Goal: Communication & Community: Answer question/provide support

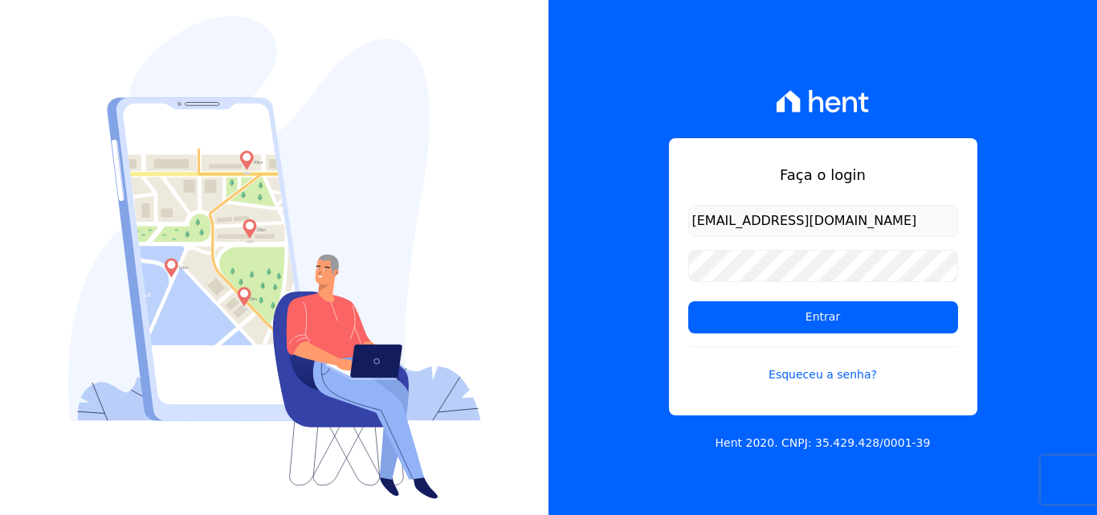
click at [841, 316] on input "Entrar" at bounding box center [823, 317] width 270 height 32
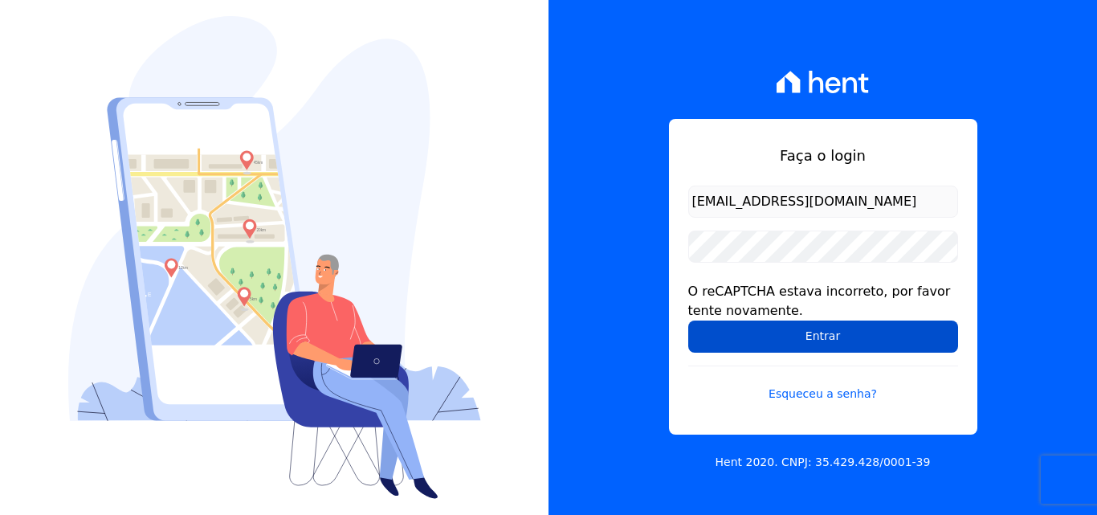
click at [782, 332] on input "Entrar" at bounding box center [823, 337] width 270 height 32
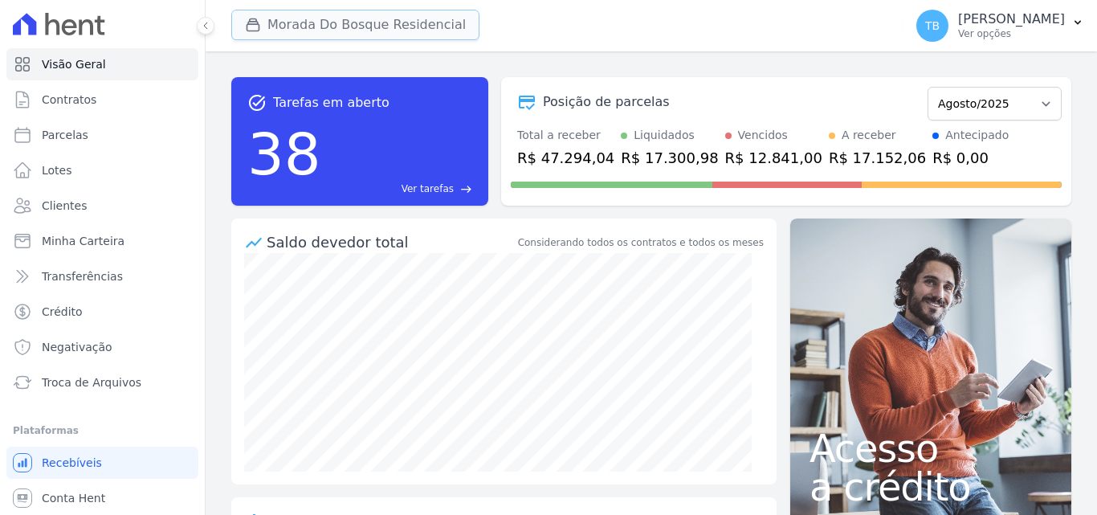
click at [365, 29] on button "Morada Do Bosque Residencial" at bounding box center [355, 25] width 248 height 31
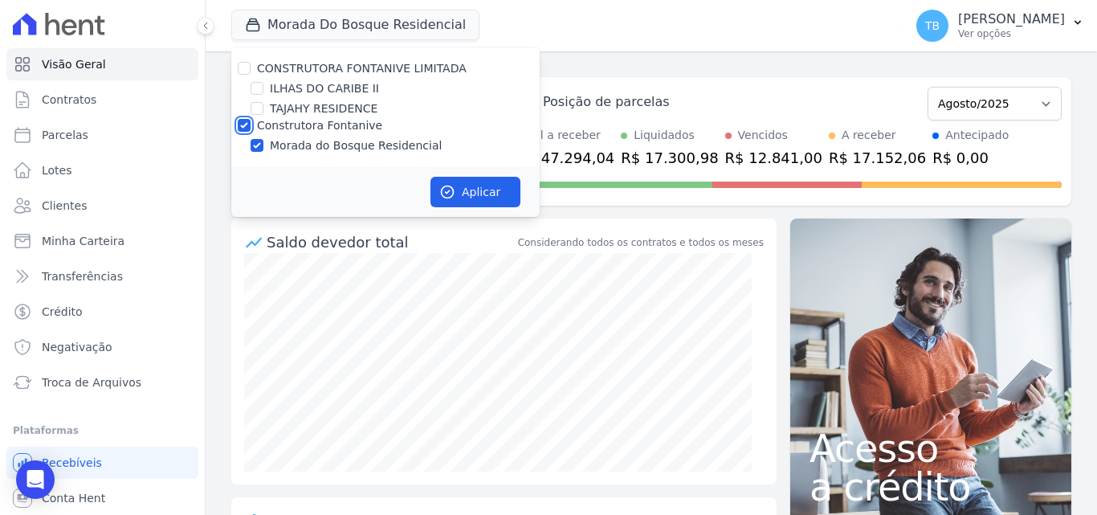
click at [248, 125] on input "Construtora Fontanive" at bounding box center [244, 125] width 13 height 13
checkbox input "false"
click at [253, 112] on div "CONSTRUTORA FONTANIVE LIMITADA [GEOGRAPHIC_DATA] [GEOGRAPHIC_DATA] RESIDENCE Co…" at bounding box center [385, 107] width 308 height 120
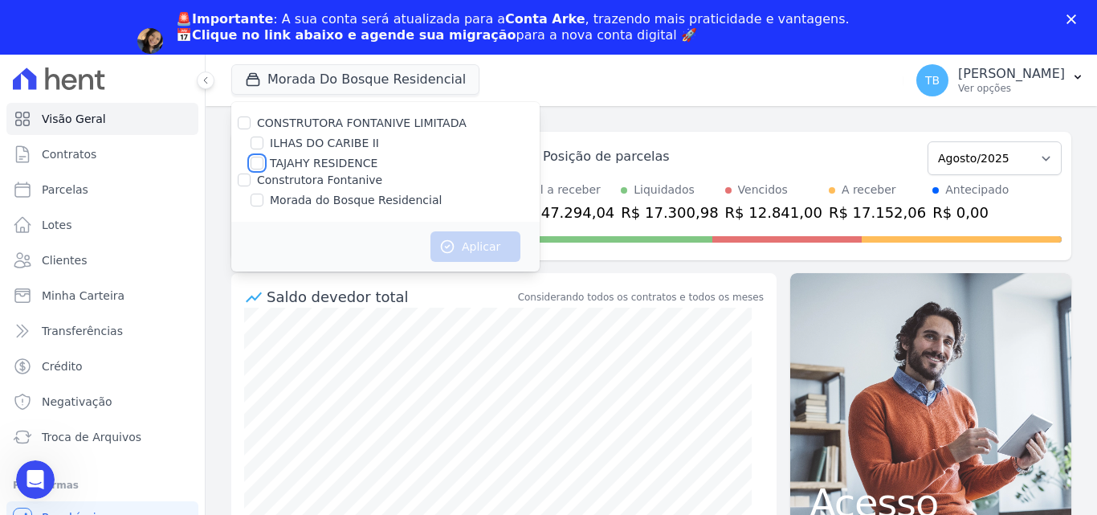
click at [262, 161] on input "TAJAHY RESIDENCE" at bounding box center [257, 163] width 13 height 13
checkbox input "true"
click at [461, 240] on button "Aplicar" at bounding box center [476, 246] width 90 height 31
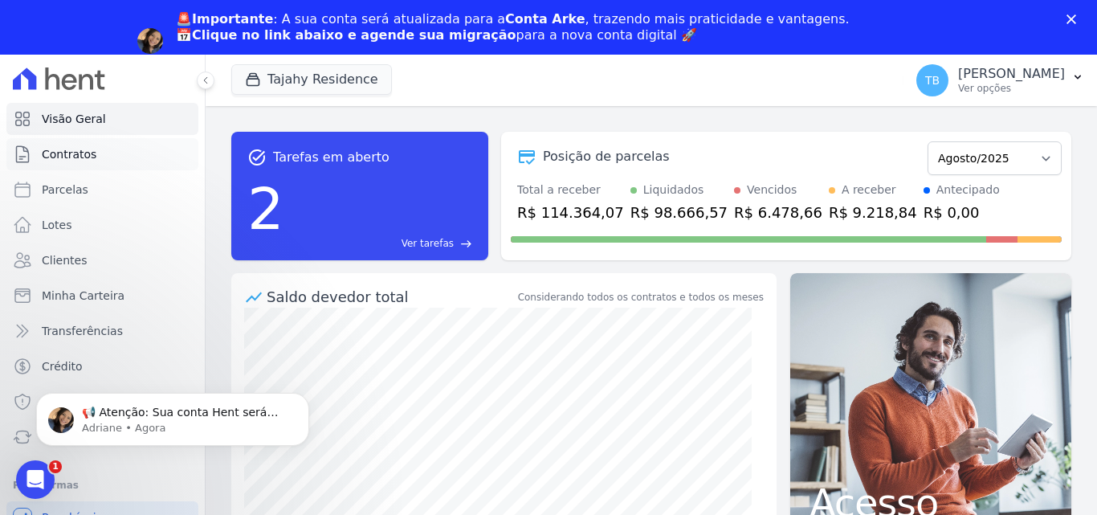
click at [93, 151] on link "Contratos" at bounding box center [102, 154] width 192 height 32
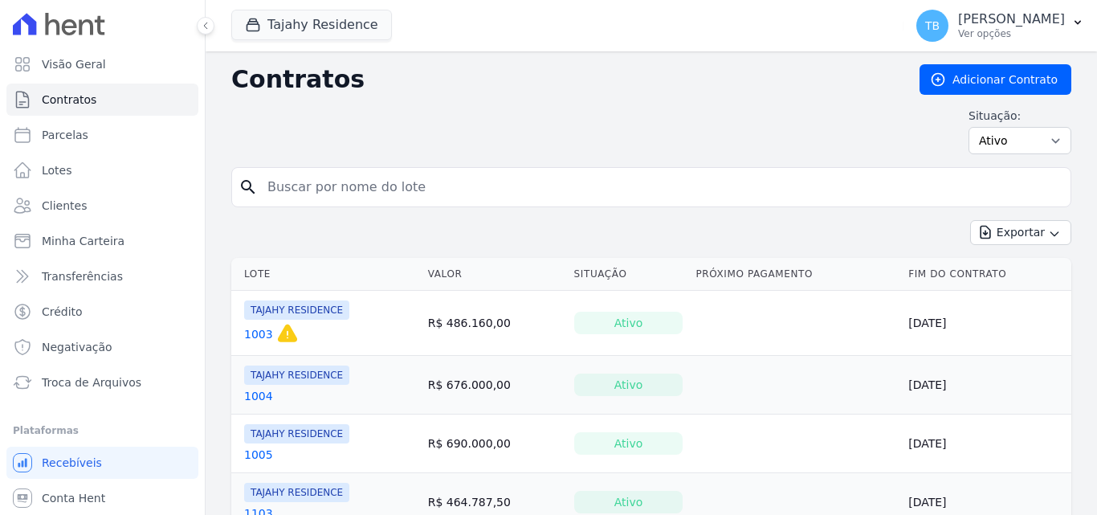
click at [345, 154] on div "Situação: Ativo Todos Pausado Distratado Rascunho Expirado Encerrado" at bounding box center [651, 131] width 840 height 47
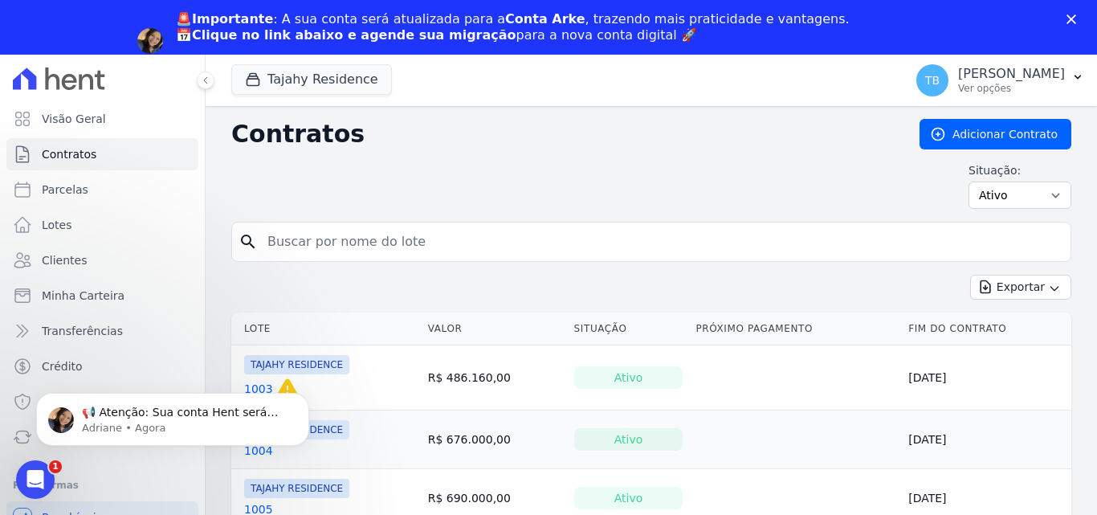
click at [357, 251] on input "search" at bounding box center [661, 242] width 807 height 32
type input "thim"
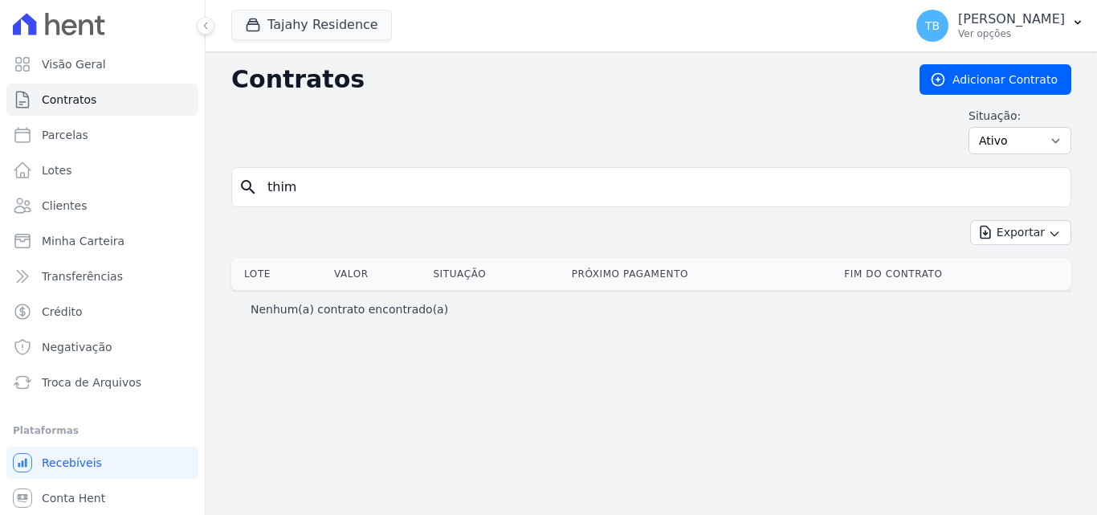
click at [255, 194] on div "Contratos Adicionar Contrato Situação: Ativo Todos Pausado Distratado Rascunho …" at bounding box center [652, 283] width 892 height 464
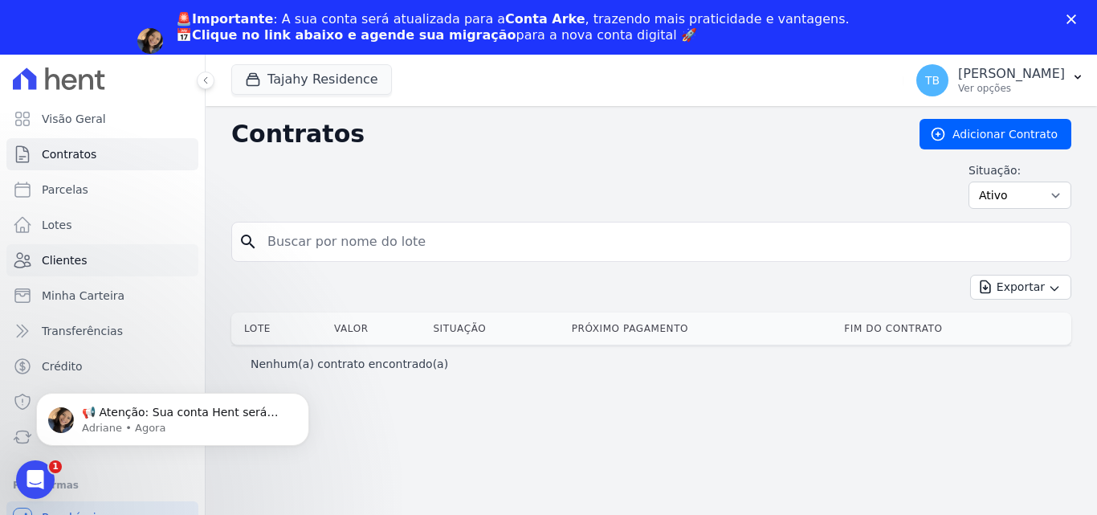
click at [84, 251] on link "Clientes" at bounding box center [102, 260] width 192 height 32
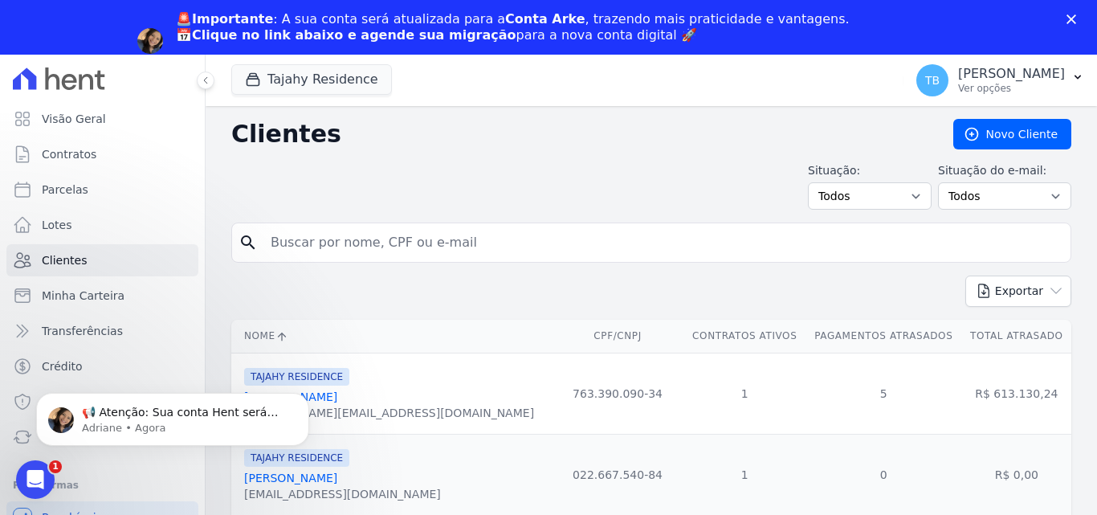
click at [387, 235] on input "search" at bounding box center [662, 243] width 803 height 32
type input "thim"
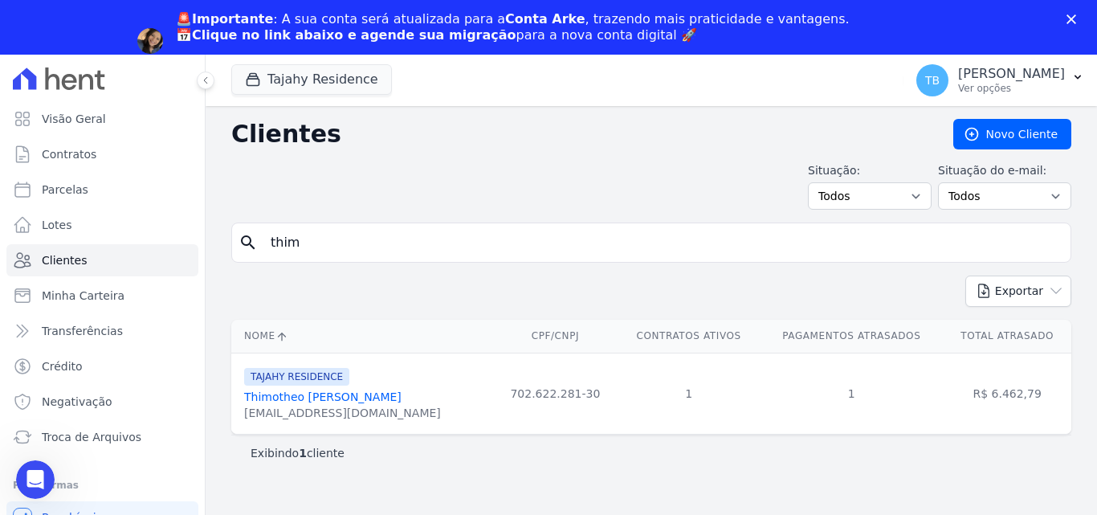
click at [301, 397] on link "Thimotheo [PERSON_NAME]" at bounding box center [322, 396] width 157 height 13
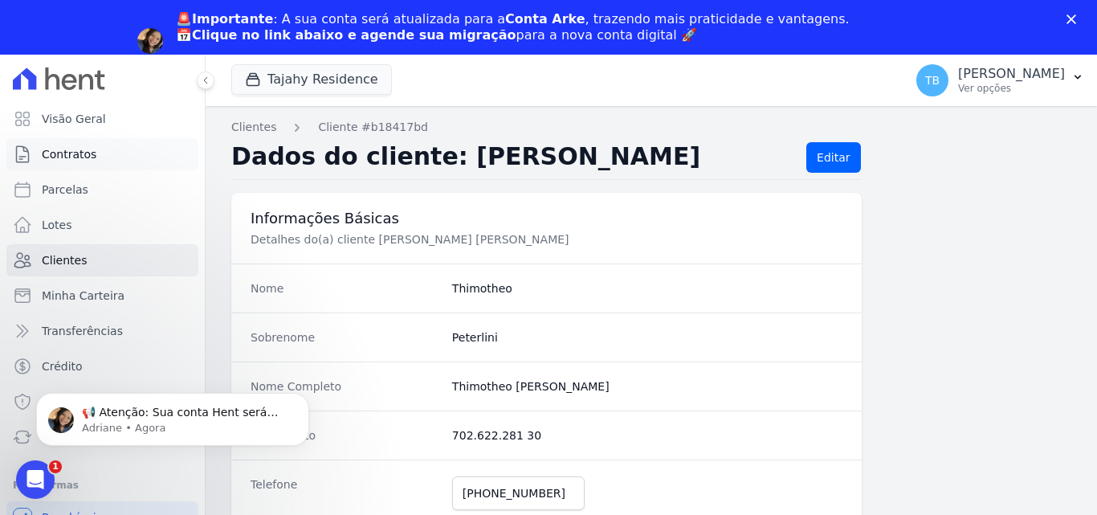
click at [104, 143] on link "Contratos" at bounding box center [102, 154] width 192 height 32
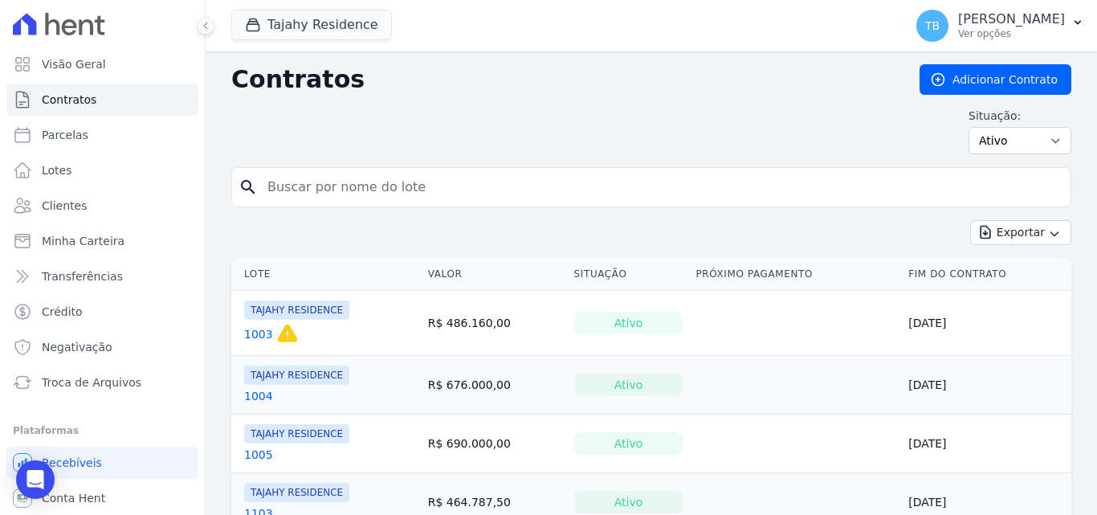
click at [309, 182] on input "search" at bounding box center [661, 187] width 807 height 32
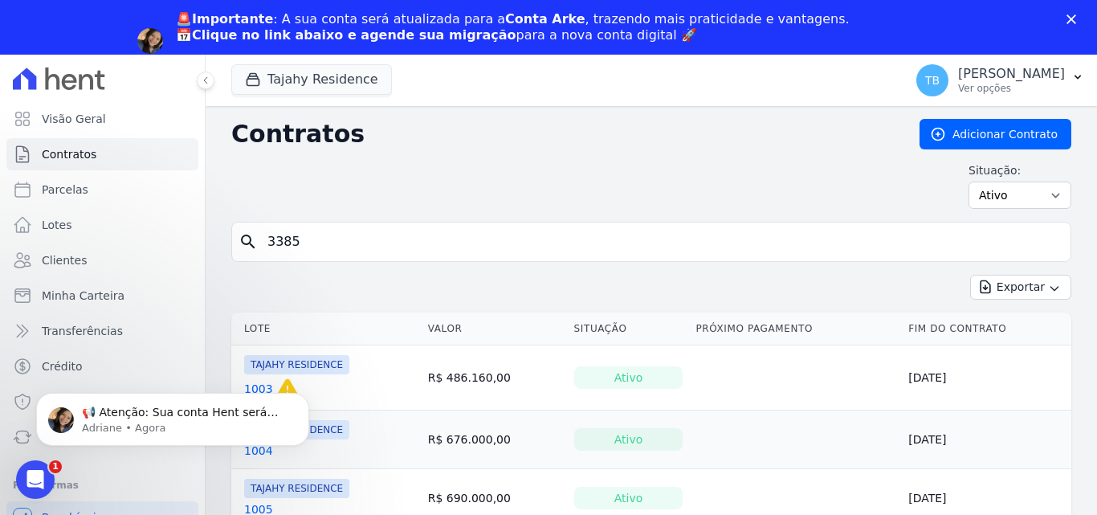
type input "3385"
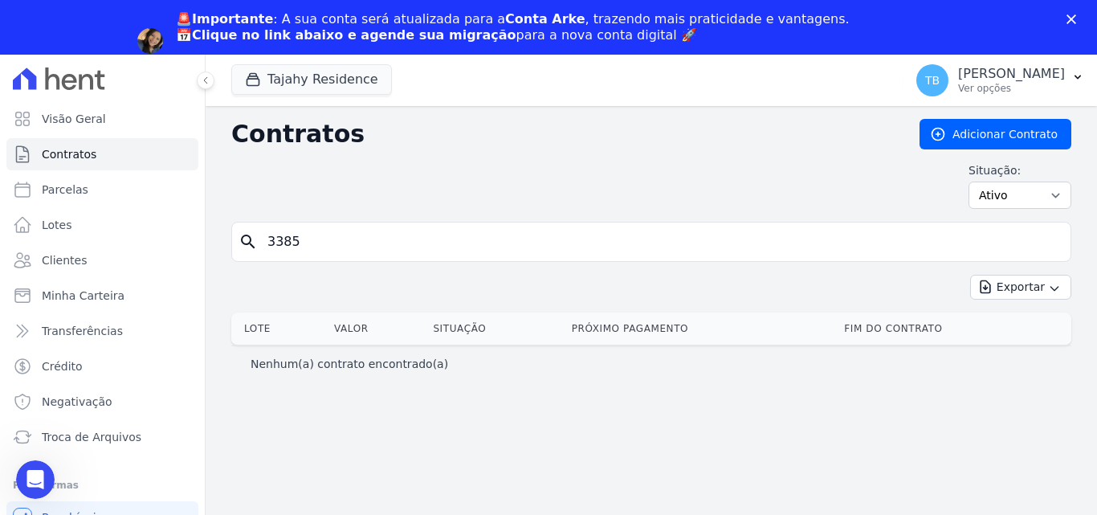
drag, startPoint x: 312, startPoint y: 245, endPoint x: 209, endPoint y: 246, distance: 102.8
click at [209, 246] on div "Contratos Adicionar Contrato Situação: Ativo Todos Pausado Distratado Rascunho …" at bounding box center [652, 338] width 892 height 464
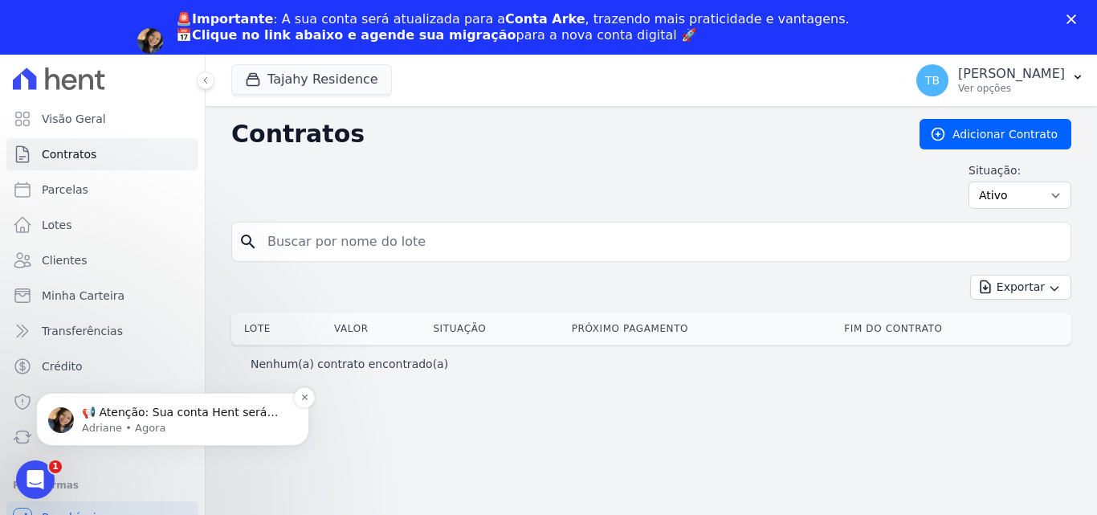
click at [150, 411] on p "📢 Atenção: Sua conta Hent será migrada para a Conta Arke! Estamos trazendo para…" at bounding box center [185, 413] width 207 height 16
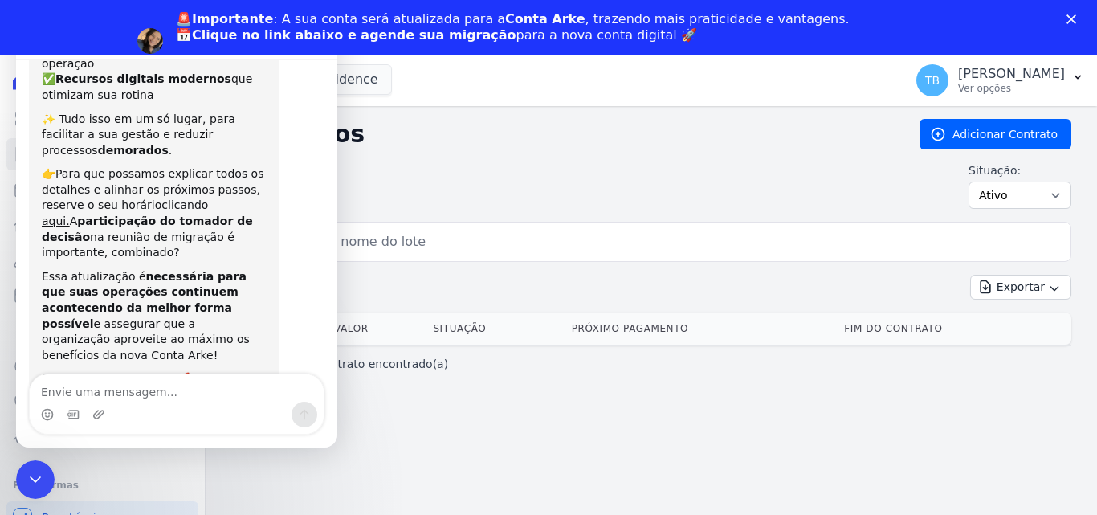
scroll to position [270, 0]
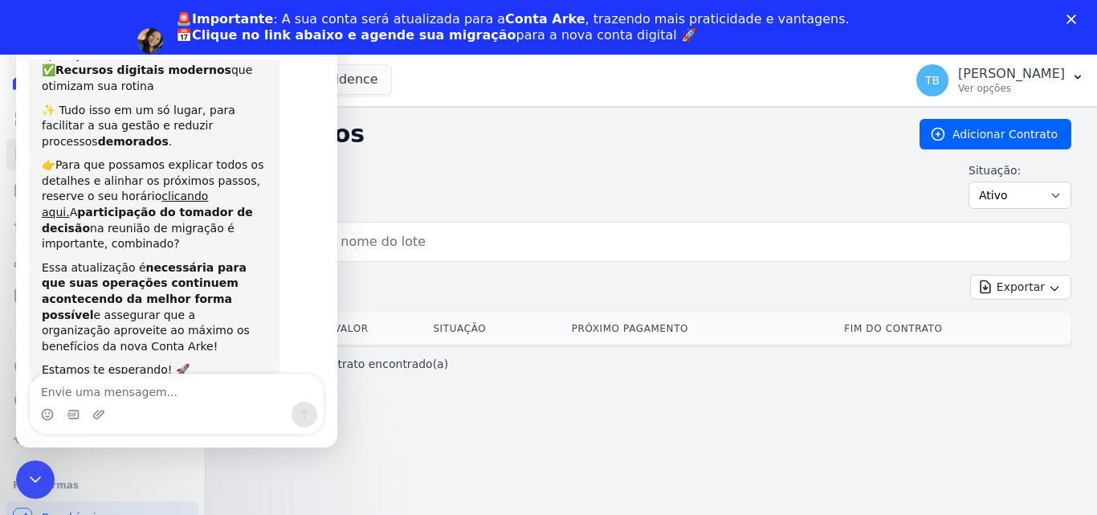
click at [131, 387] on textarea "Envie uma mensagem..." at bounding box center [177, 387] width 294 height 27
click at [98, 388] on textarea "Envie uma mensagem..." at bounding box center [177, 387] width 294 height 27
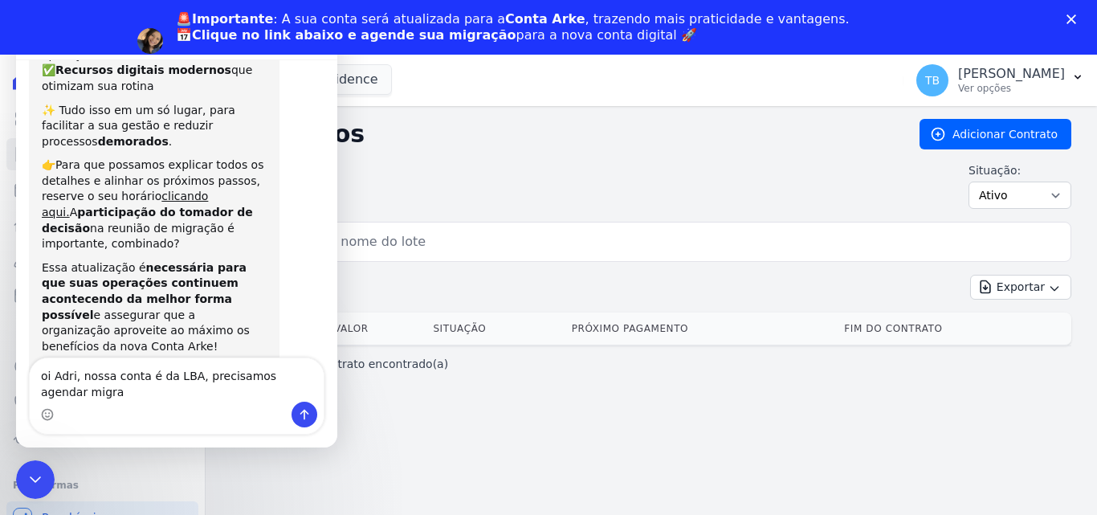
scroll to position [286, 0]
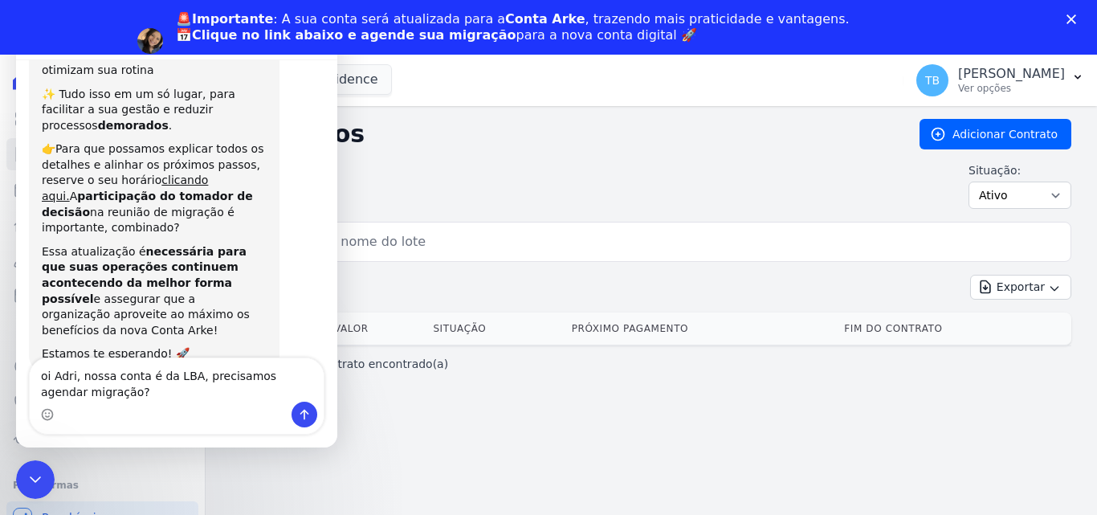
type textarea "oi Adri, nossa conta é da LBA, precisamos agendar migração?"
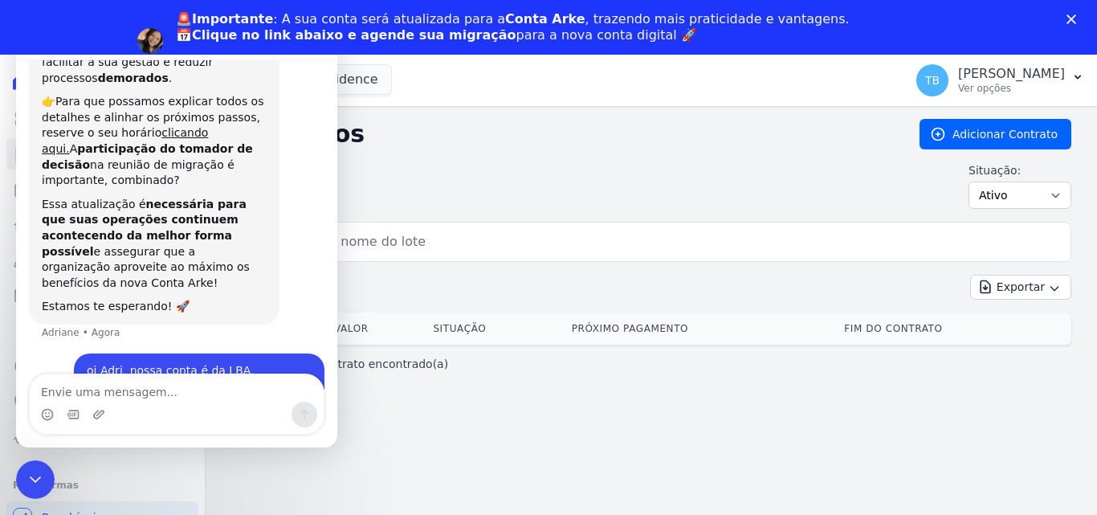
click at [126, 395] on textarea "Envie uma mensagem..." at bounding box center [177, 387] width 294 height 27
click at [43, 392] on textarea "Boa tarde" at bounding box center [177, 387] width 294 height 27
click at [133, 393] on textarea "*Boa tarde" at bounding box center [177, 387] width 294 height 27
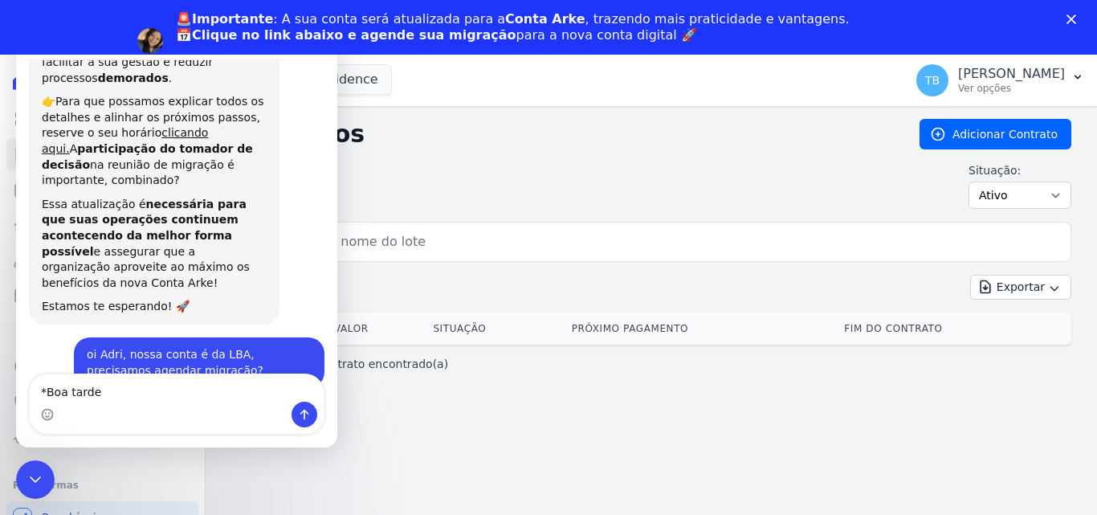
type textarea "*Boa tarde"
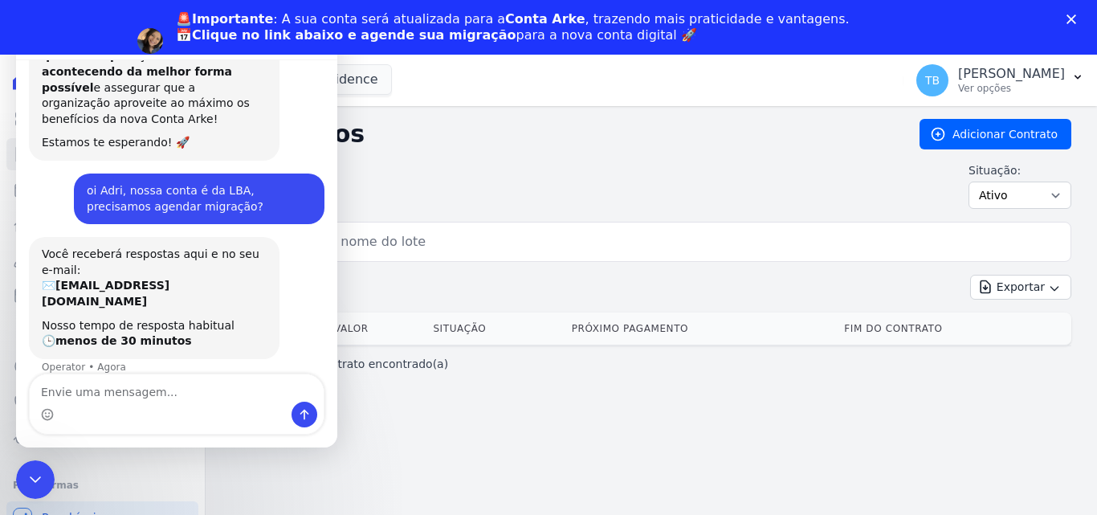
scroll to position [545, 0]
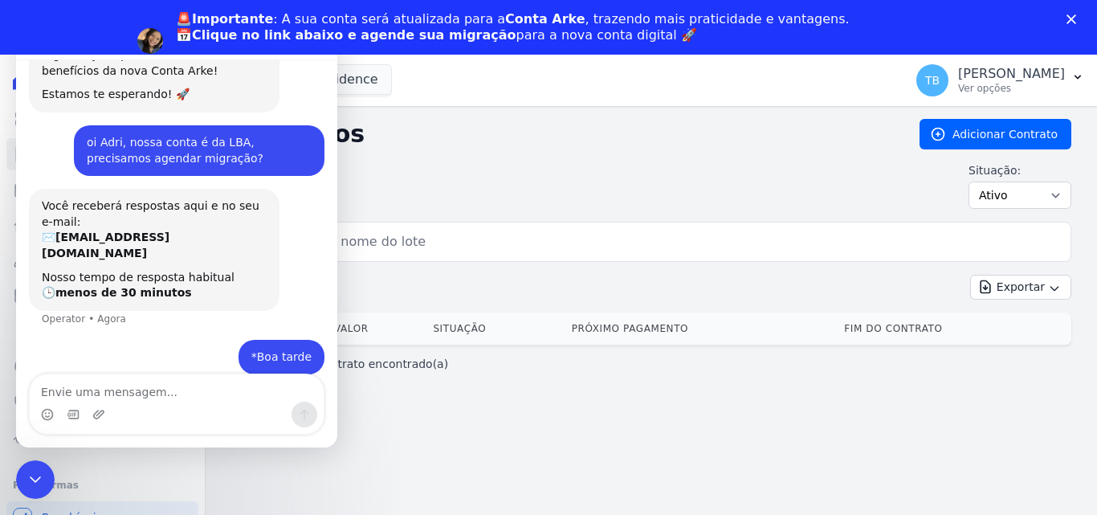
click at [133, 397] on textarea "Envie uma mensagem..." at bounding box center [177, 387] width 294 height 27
type textarea "d"
click at [38, 475] on icon "Encerramento do Messenger da Intercom" at bounding box center [32, 477] width 11 height 6
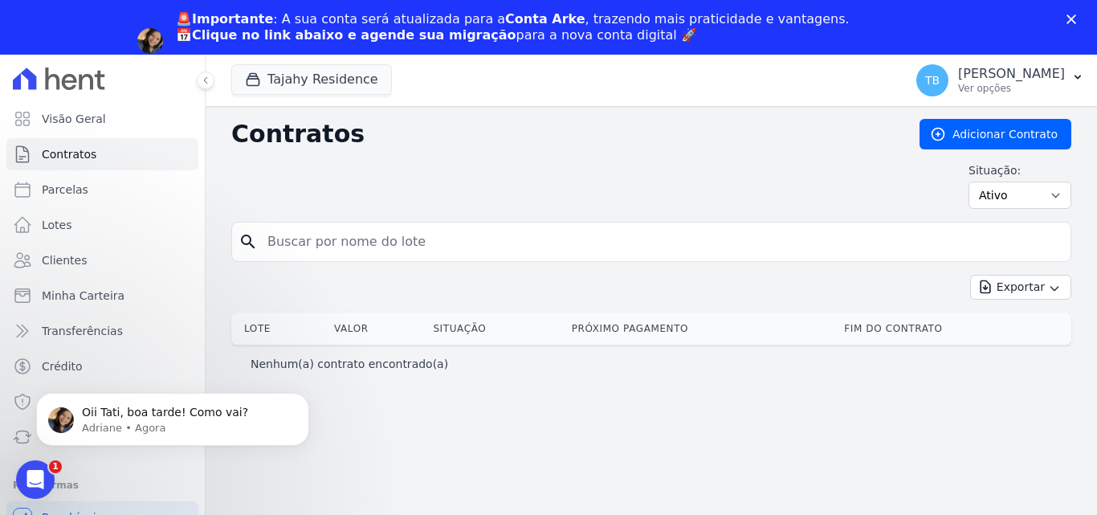
scroll to position [0, 0]
click at [38, 478] on icon "Abertura do Messenger da Intercom" at bounding box center [33, 477] width 27 height 27
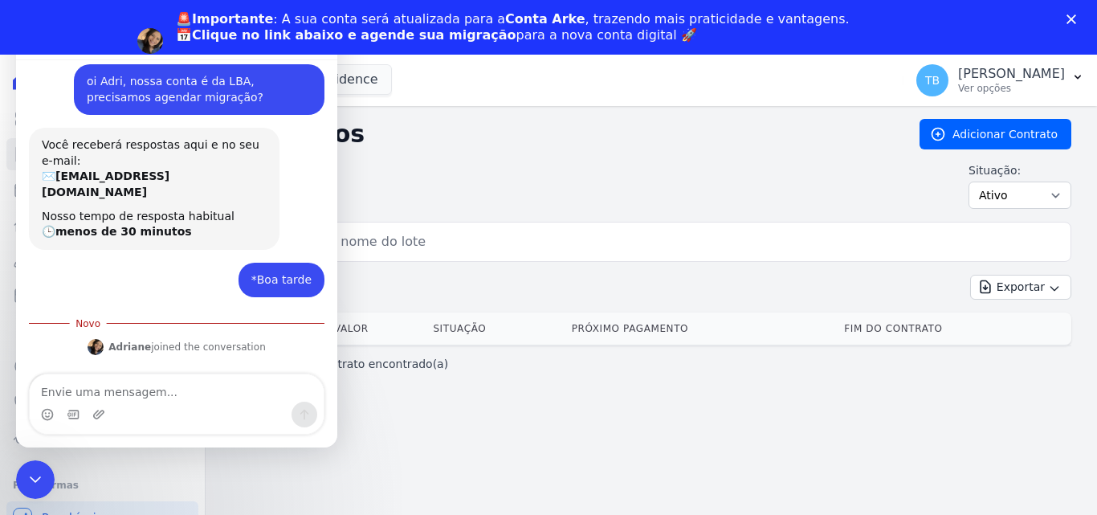
scroll to position [612, 0]
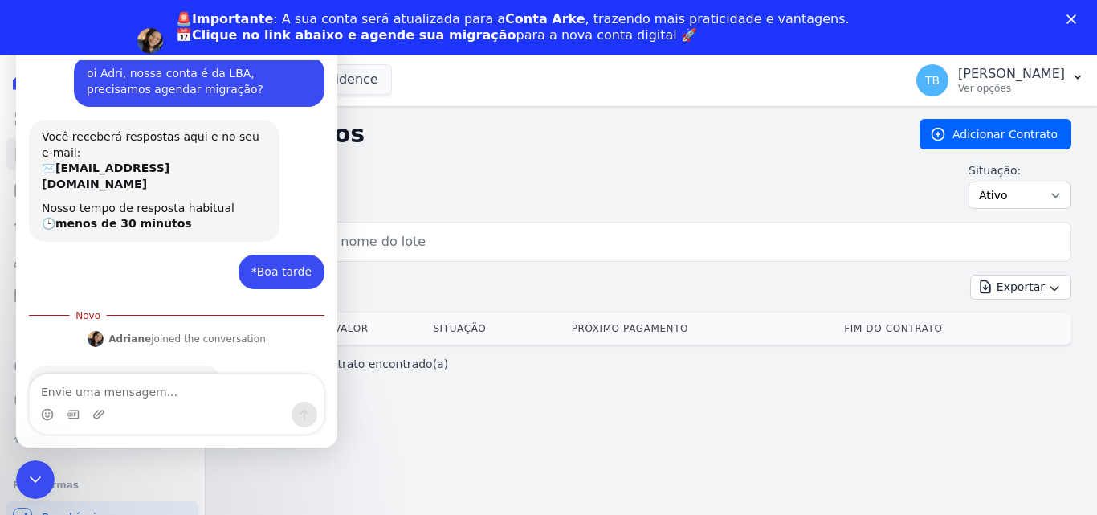
click at [99, 383] on textarea "Envie uma mensagem..." at bounding box center [177, 387] width 294 height 27
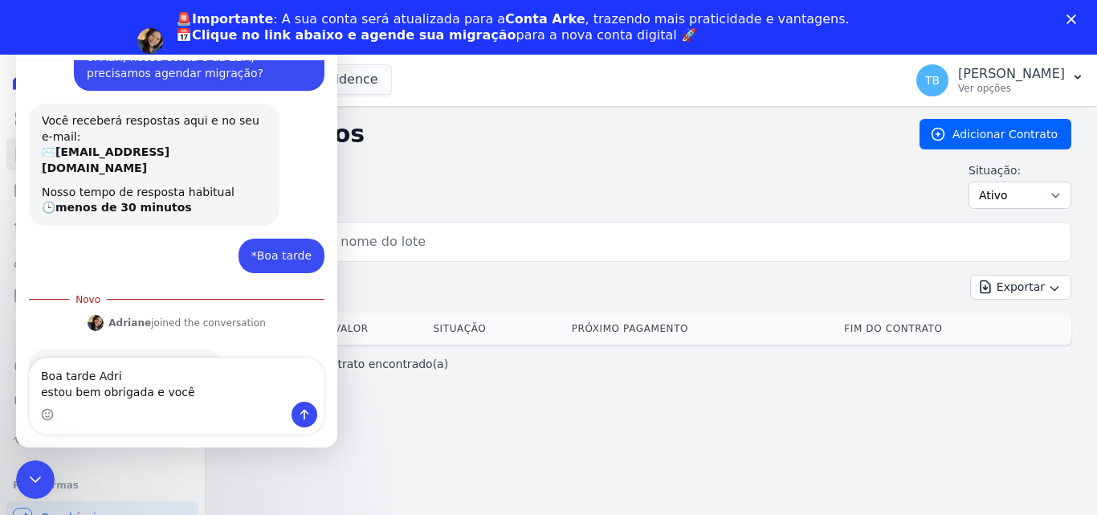
type textarea "Boa tarde Adri estou bem obrigada e você?"
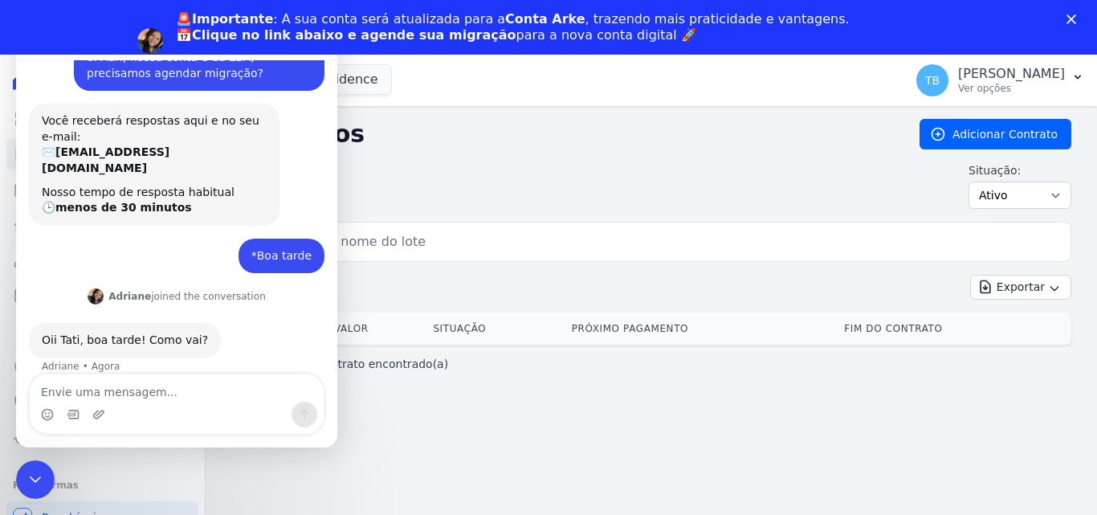
scroll to position [649, 0]
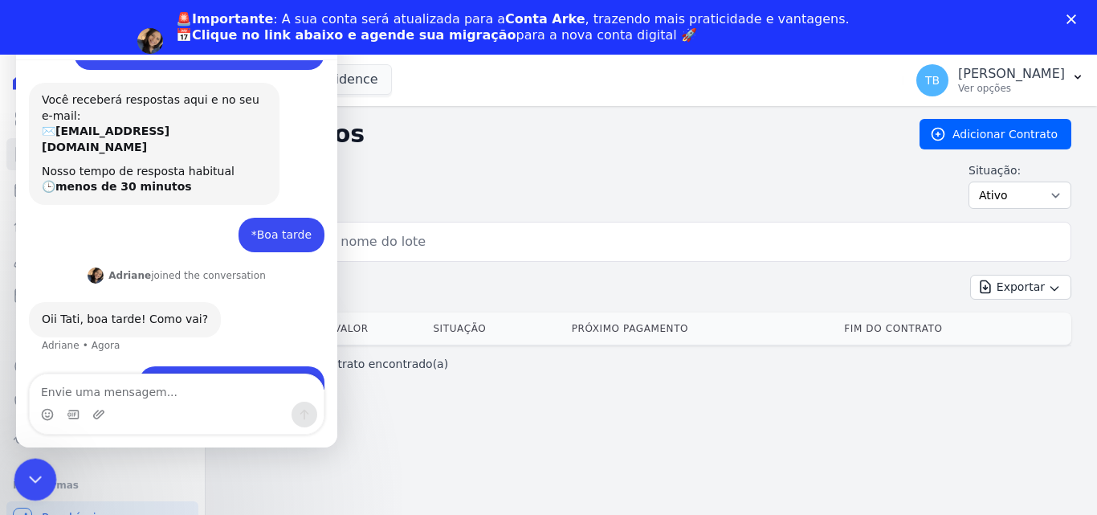
drag, startPoint x: 57, startPoint y: 918, endPoint x: 30, endPoint y: 461, distance: 457.9
click at [34, 464] on div "Encerramento do Messenger da Intercom" at bounding box center [33, 477] width 39 height 39
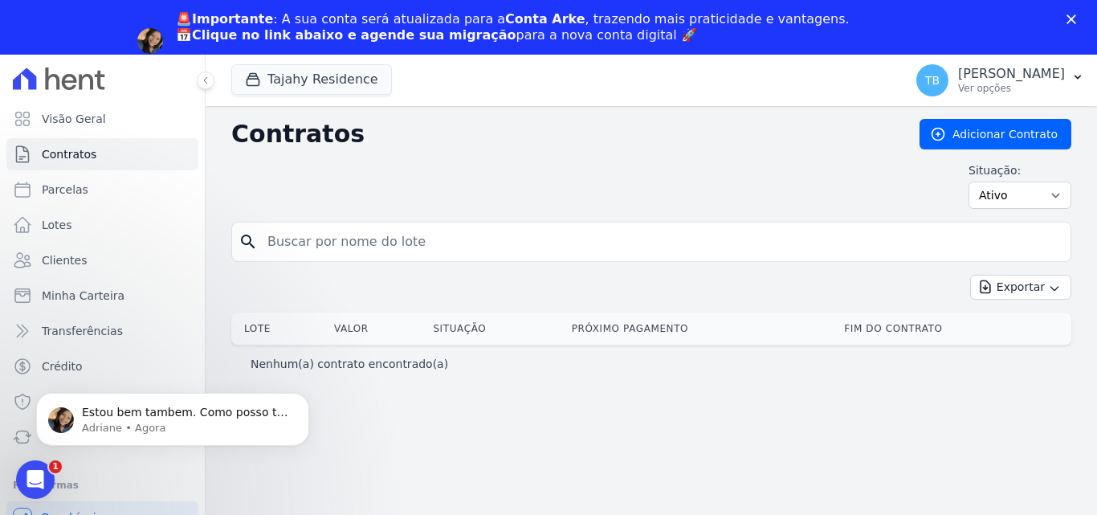
scroll to position [0, 0]
click at [23, 474] on icon "Abertura do Messenger da Intercom" at bounding box center [33, 477] width 27 height 27
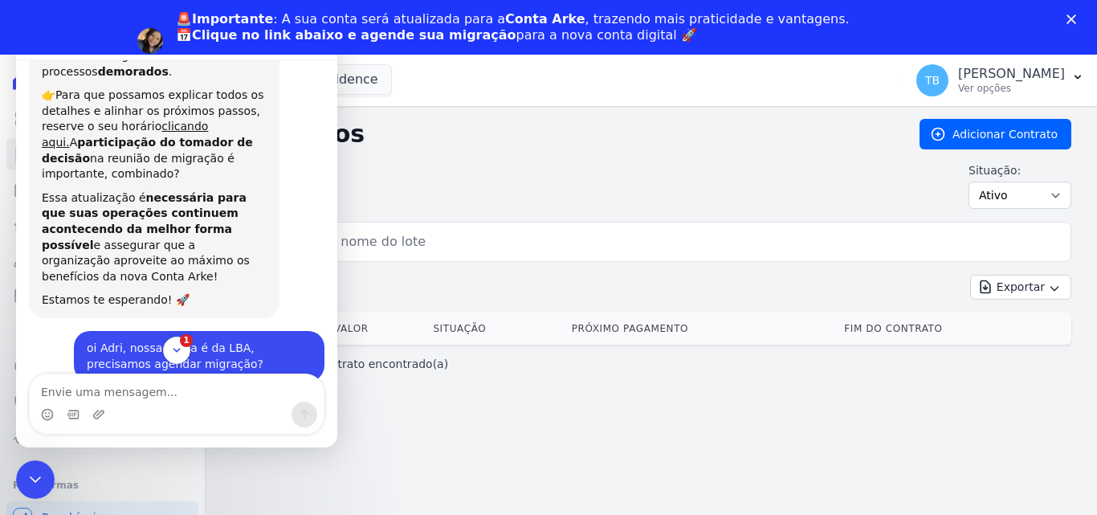
scroll to position [177, 0]
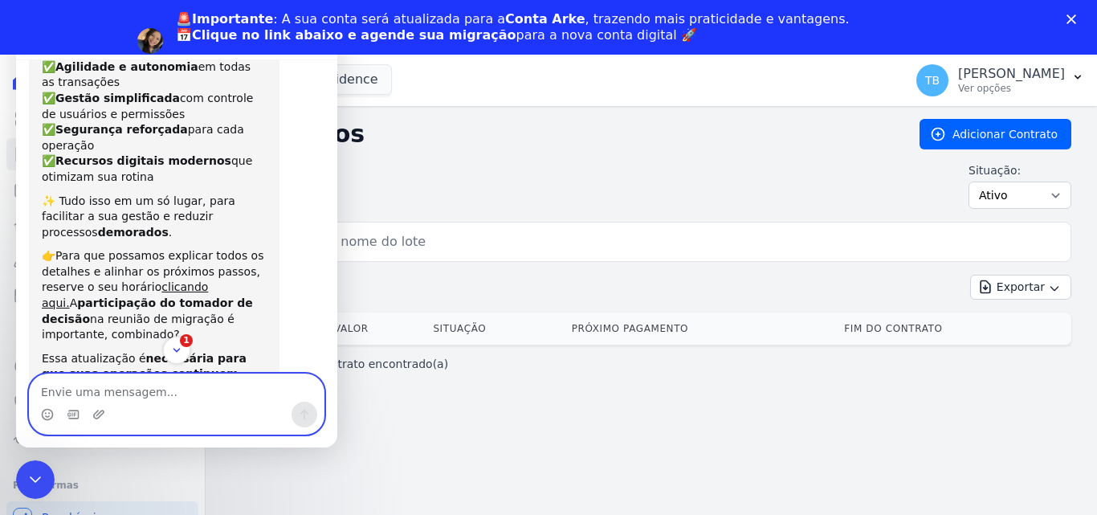
drag, startPoint x: 134, startPoint y: 380, endPoint x: 147, endPoint y: 378, distance: 13.1
click at [136, 378] on textarea "Envie uma mensagem..." at bounding box center [177, 387] width 294 height 27
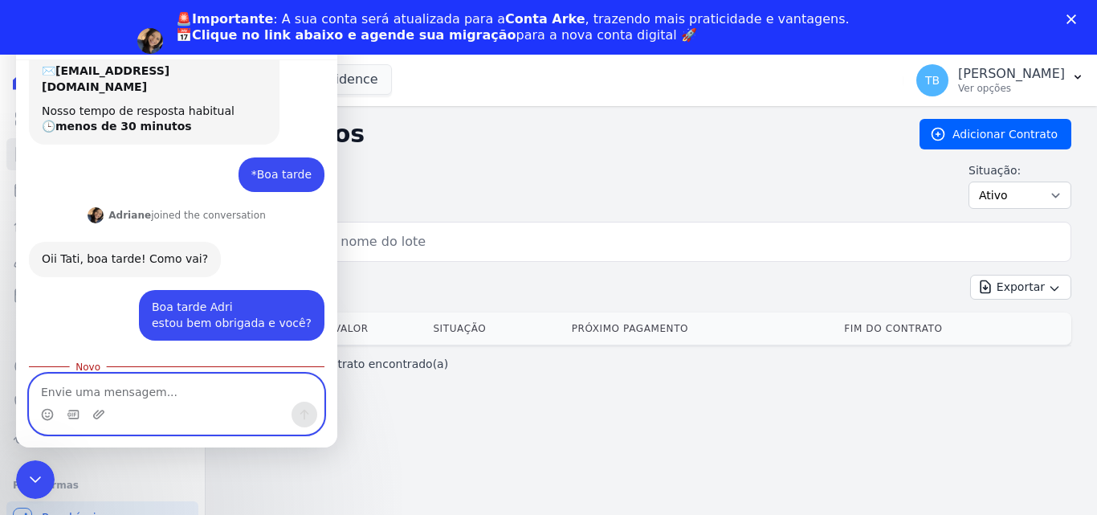
scroll to position [790, 0]
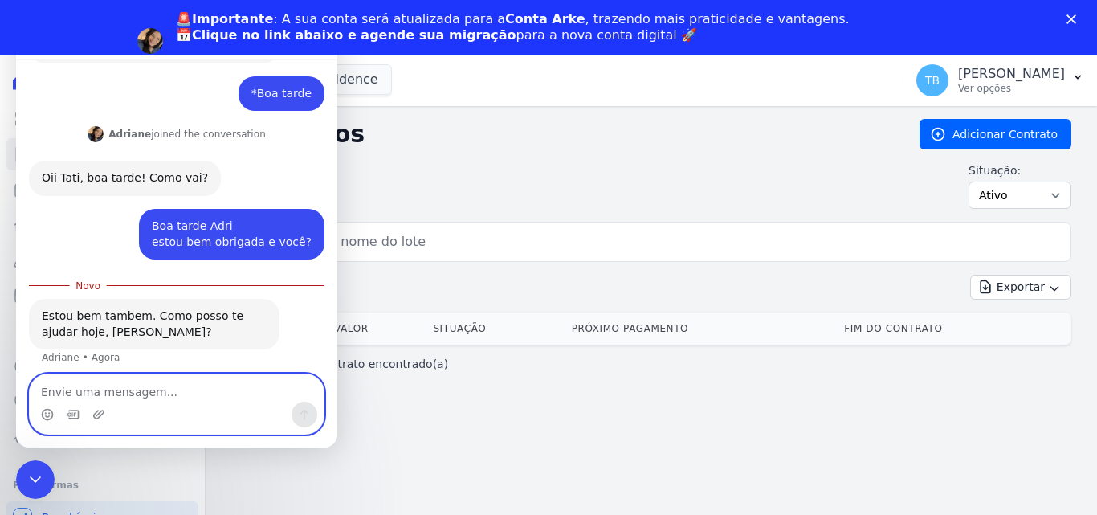
click at [135, 392] on textarea "Envie uma mensagem..." at bounding box center [177, 387] width 294 height 27
type textarea "sobre esta migração Dri"
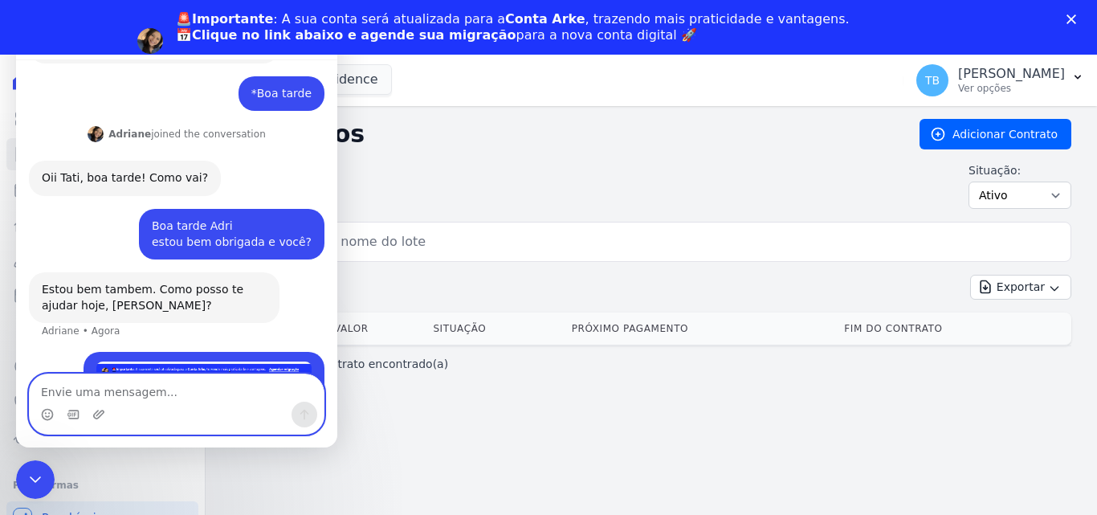
scroll to position [801, 0]
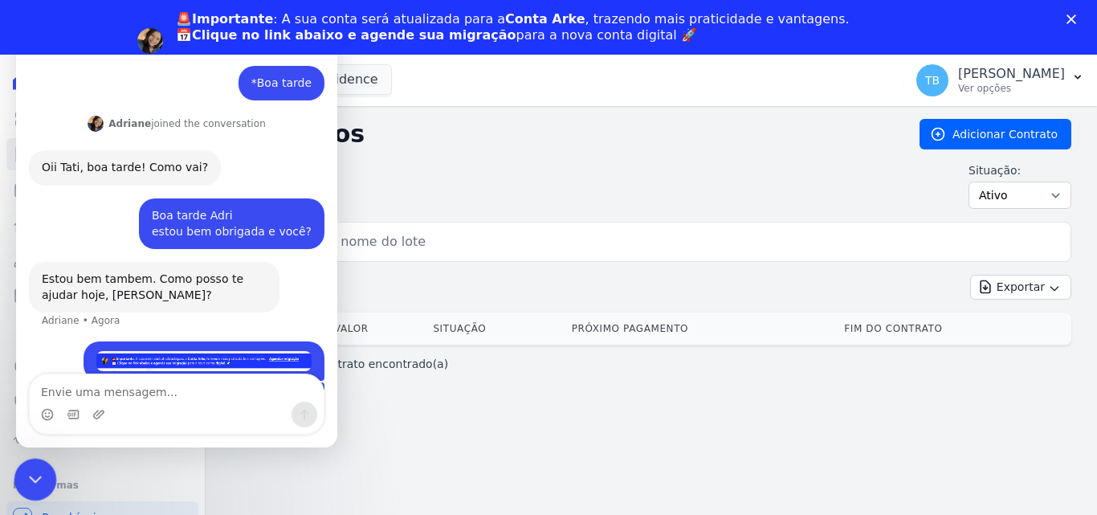
click at [14, 479] on div "Encerramento do Messenger da Intercom" at bounding box center [33, 477] width 39 height 39
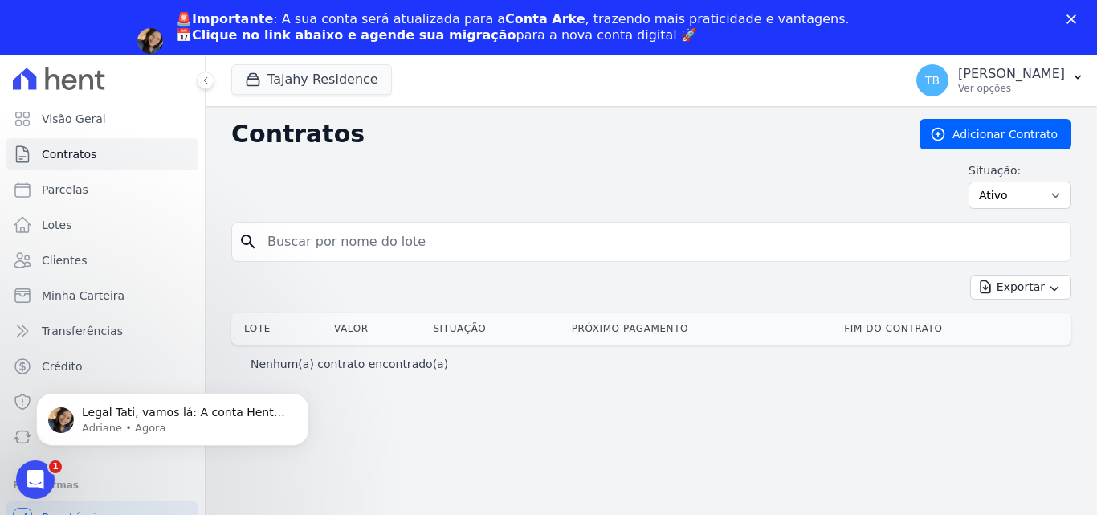
scroll to position [1069, 0]
click at [149, 406] on p "Legal Tati, vamos lá: A conta Hent será migrada para a conta Arke. Essa é uma c…" at bounding box center [185, 413] width 207 height 16
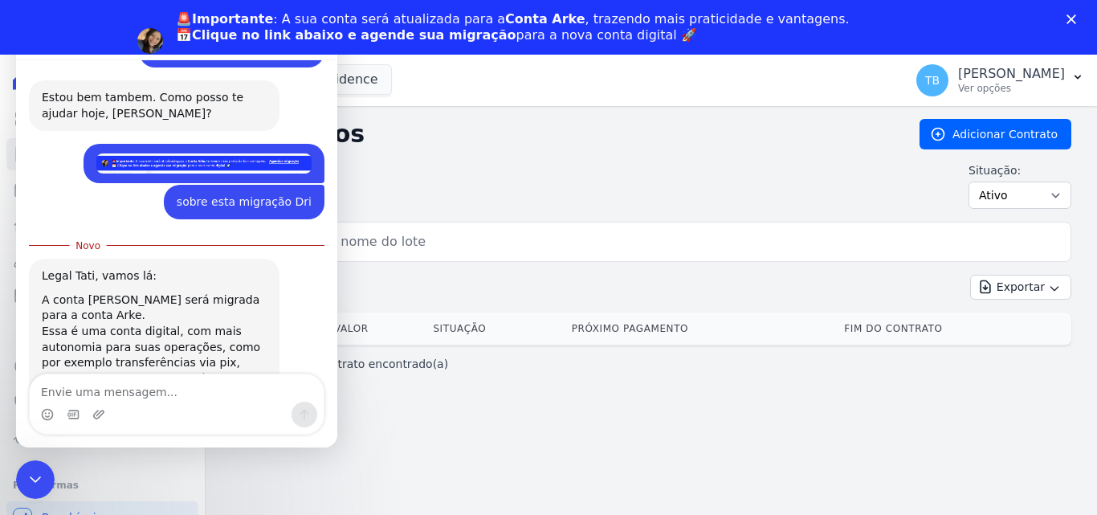
scroll to position [1096, 0]
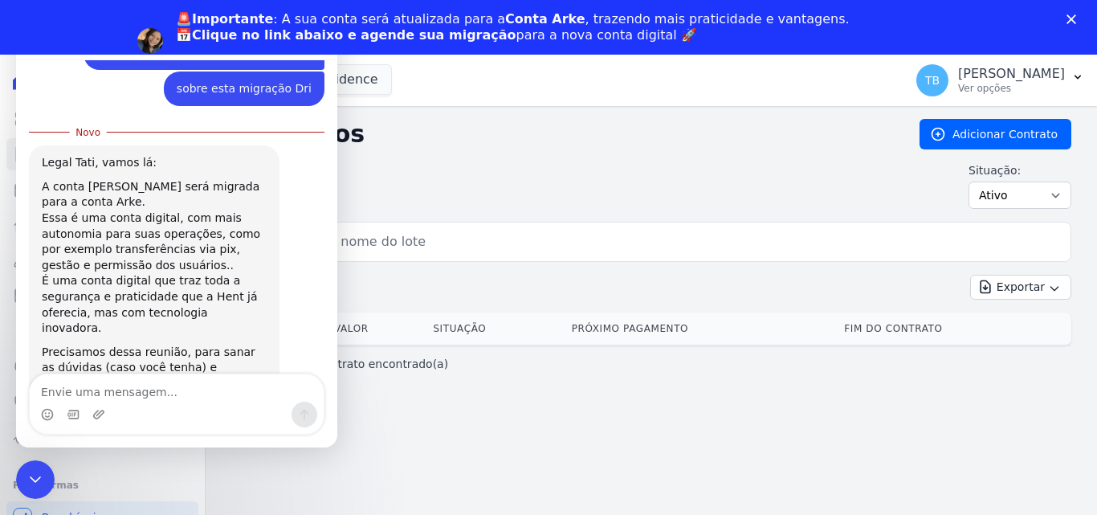
click at [112, 390] on textarea "Envie uma mensagem..." at bounding box center [177, 387] width 294 height 27
click at [131, 394] on textarea "Envie uma mensagem..." at bounding box center [177, 387] width 294 height 27
type textarea "r"
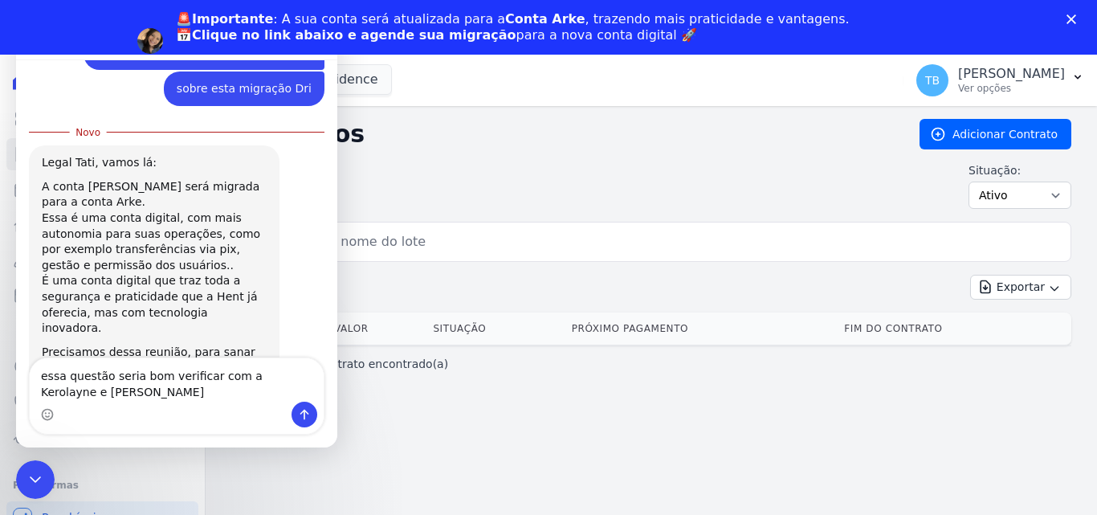
scroll to position [1112, 0]
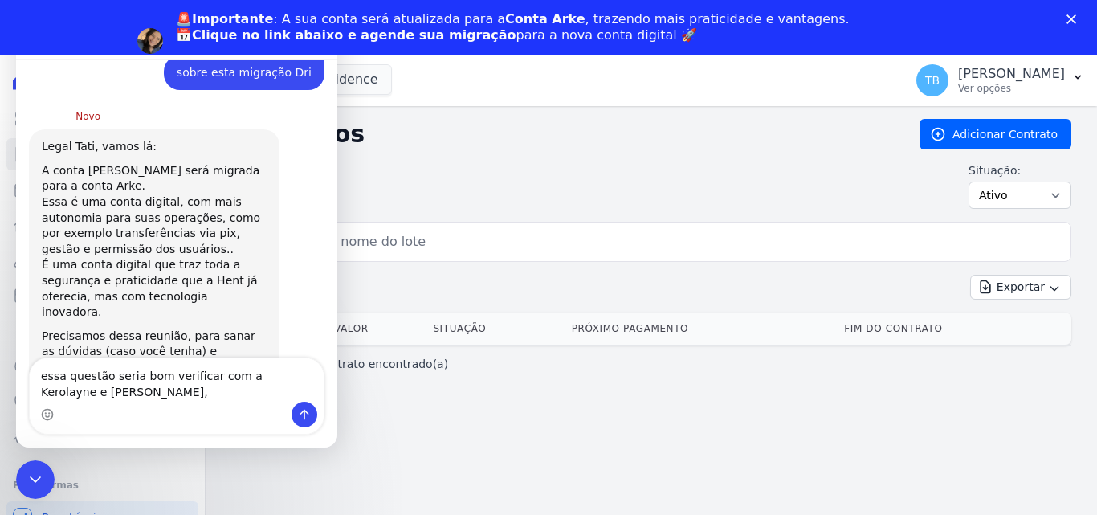
type textarea "essa questão seria bom verificar com a Kerolayne e [PERSON_NAME]"
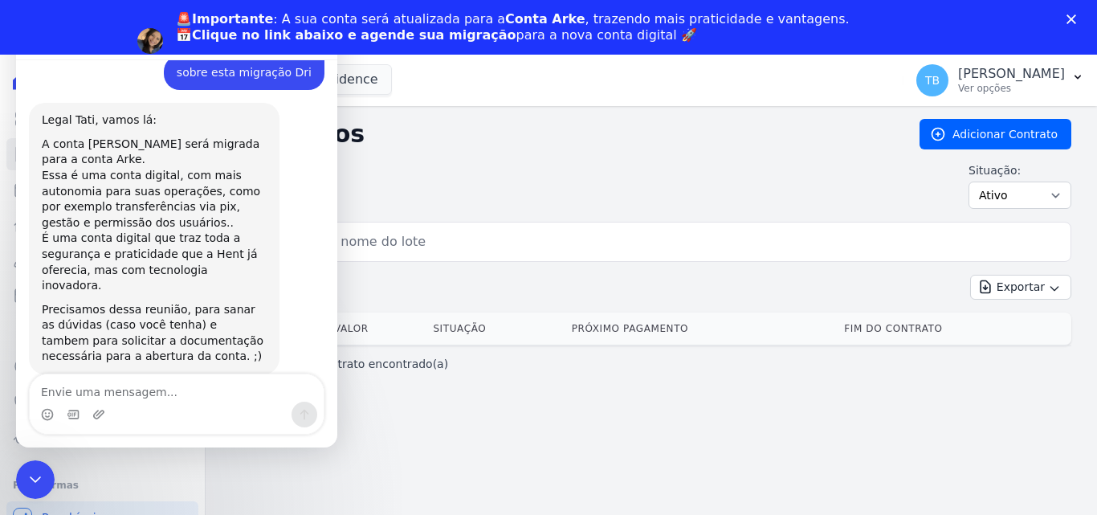
scroll to position [1133, 0]
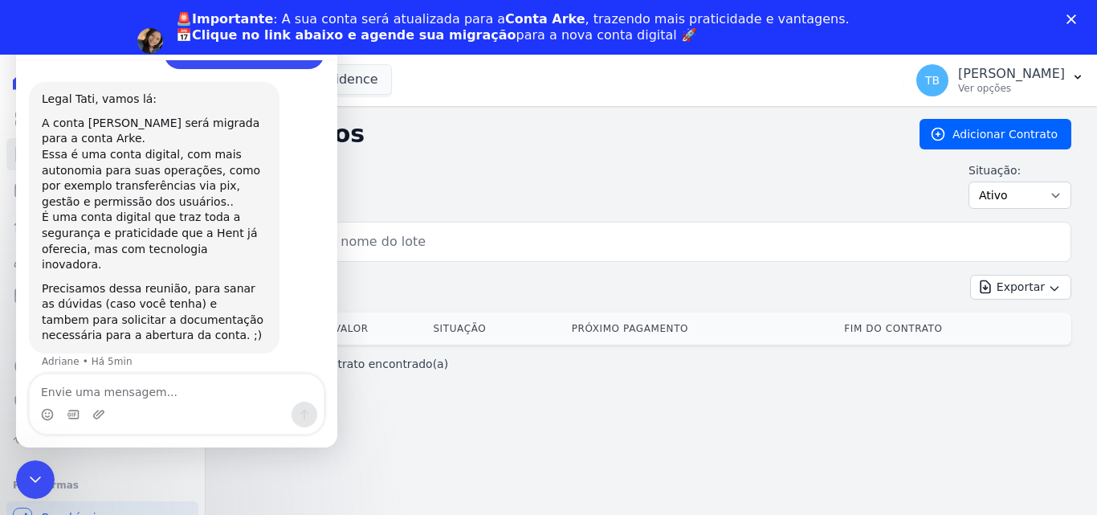
click at [72, 390] on textarea "Envie uma mensagem..." at bounding box center [177, 387] width 294 height 27
click at [92, 385] on textarea "Envie uma mensagem..." at bounding box center [177, 387] width 294 height 27
click at [187, 384] on textarea "Envie uma mensagem..." at bounding box center [177, 387] width 294 height 27
type textarea "Marli é do fiinanceiro"
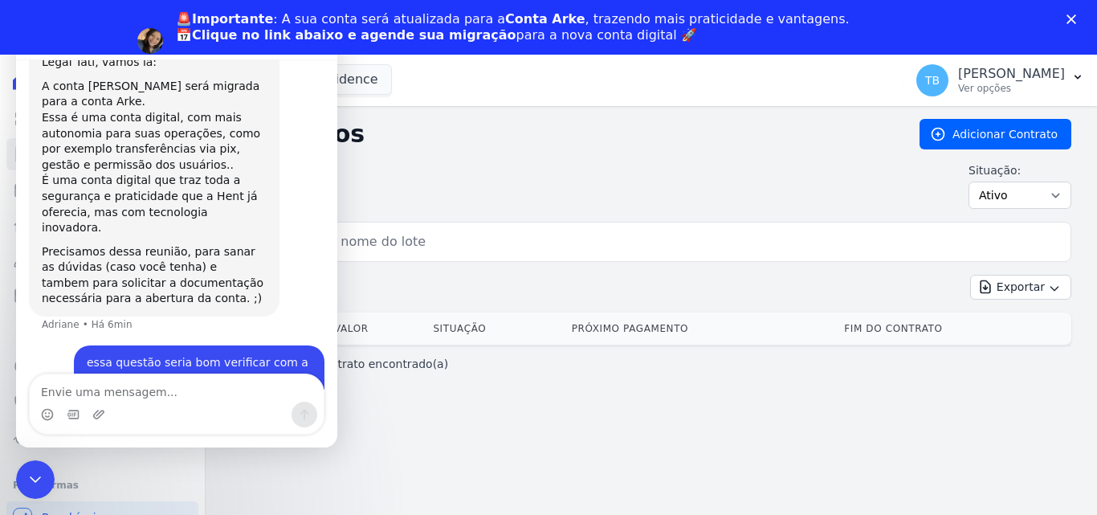
type textarea "n"
drag, startPoint x: 206, startPoint y: 395, endPoint x: 121, endPoint y: 394, distance: 84.4
click at [136, 391] on textarea "só queria saber se é necess" at bounding box center [177, 387] width 294 height 27
type textarea "s"
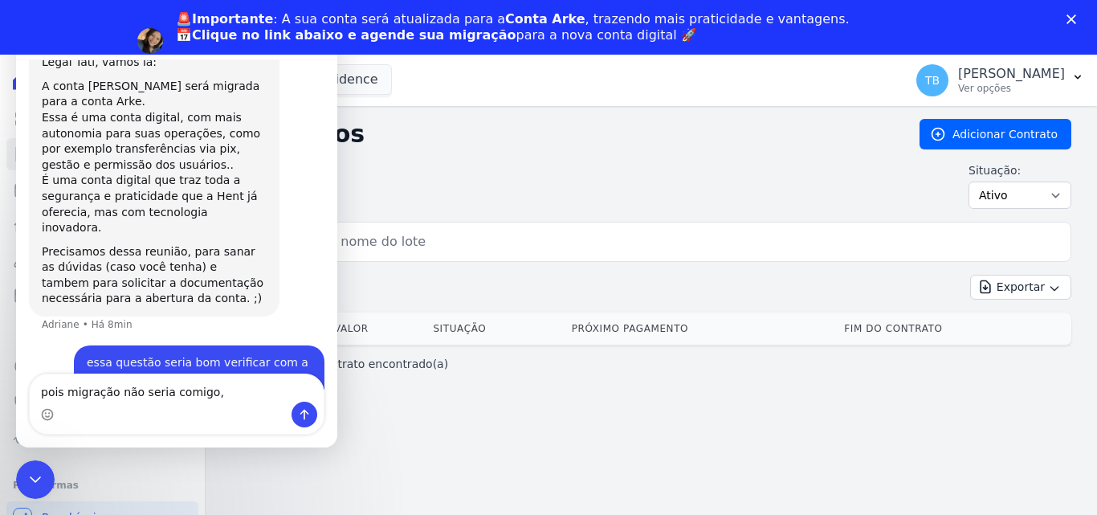
type textarea "pois migração não seria comigo"
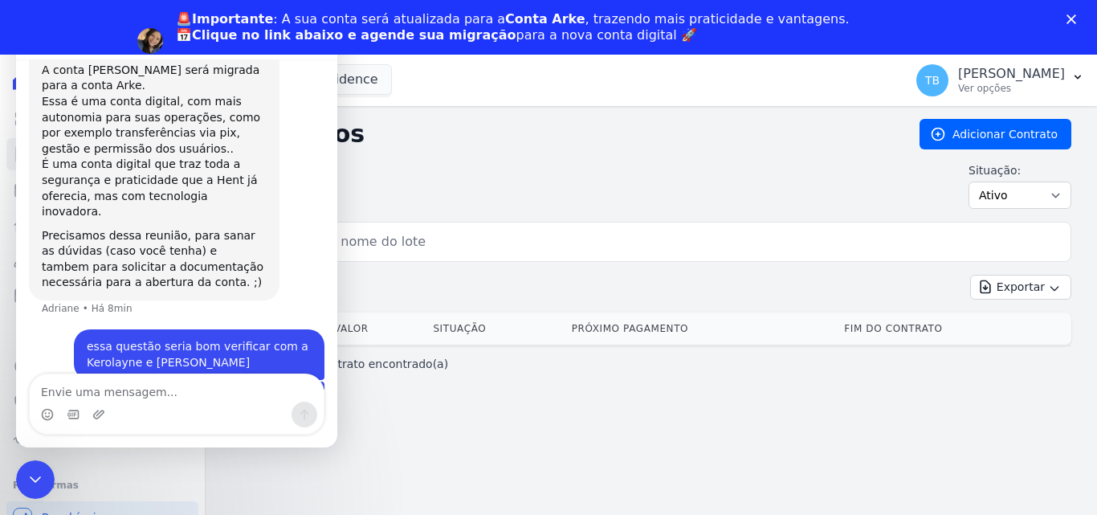
scroll to position [1206, 0]
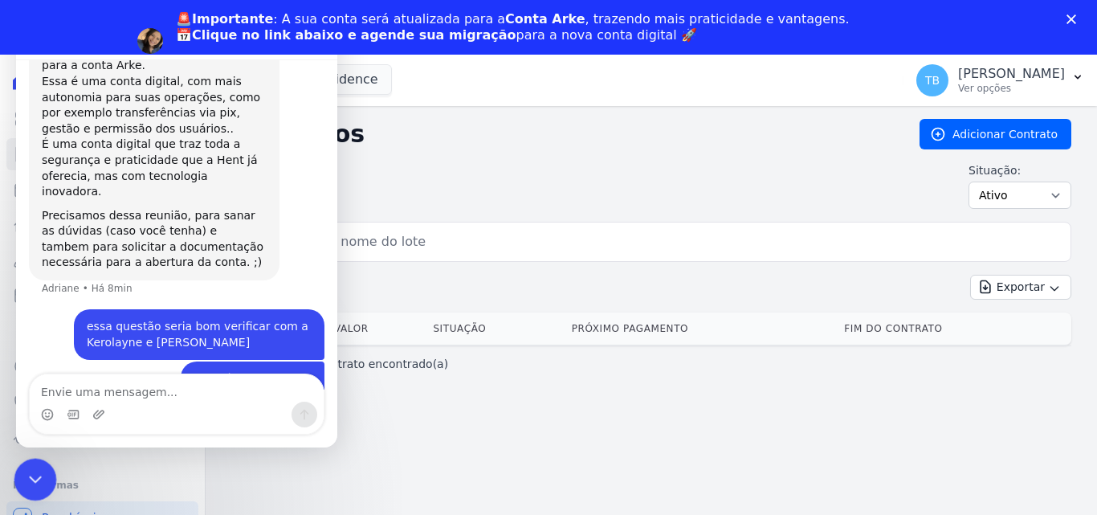
drag, startPoint x: 63, startPoint y: 952, endPoint x: 36, endPoint y: 483, distance: 470.0
click at [36, 483] on icon "Encerramento do Messenger da Intercom" at bounding box center [32, 477] width 19 height 19
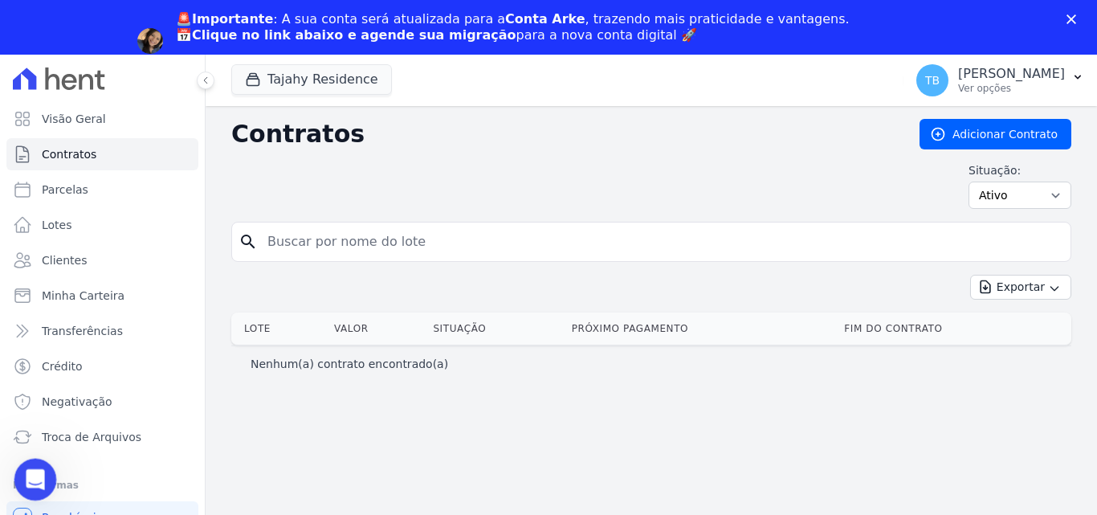
click at [43, 467] on div "Abertura do Messenger da Intercom" at bounding box center [32, 477] width 53 height 53
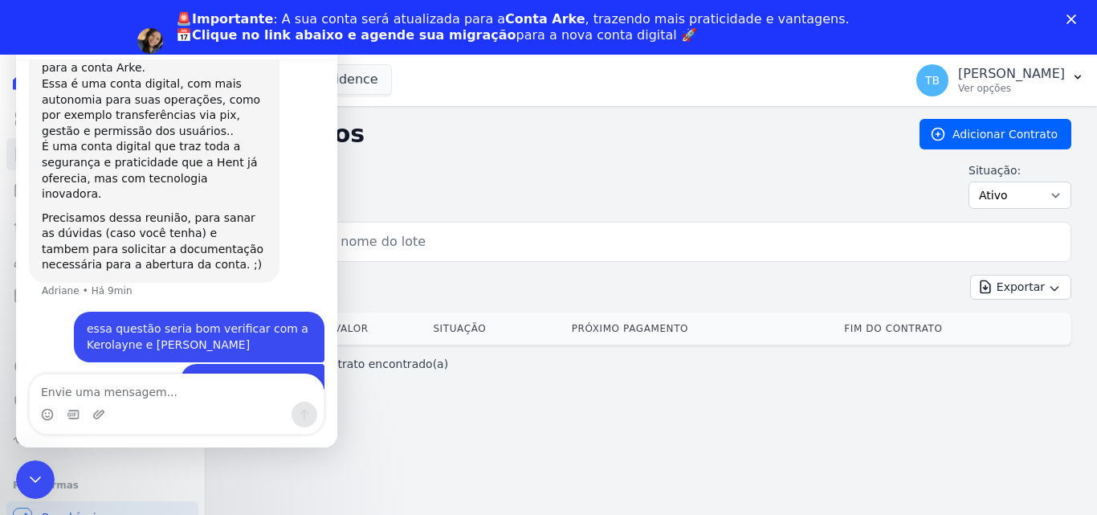
drag, startPoint x: 334, startPoint y: 337, endPoint x: 361, endPoint y: 387, distance: 56.4
click at [41, 471] on icon "Encerramento do Messenger da Intercom" at bounding box center [32, 477] width 19 height 19
